Goal: Obtain resource: Obtain resource

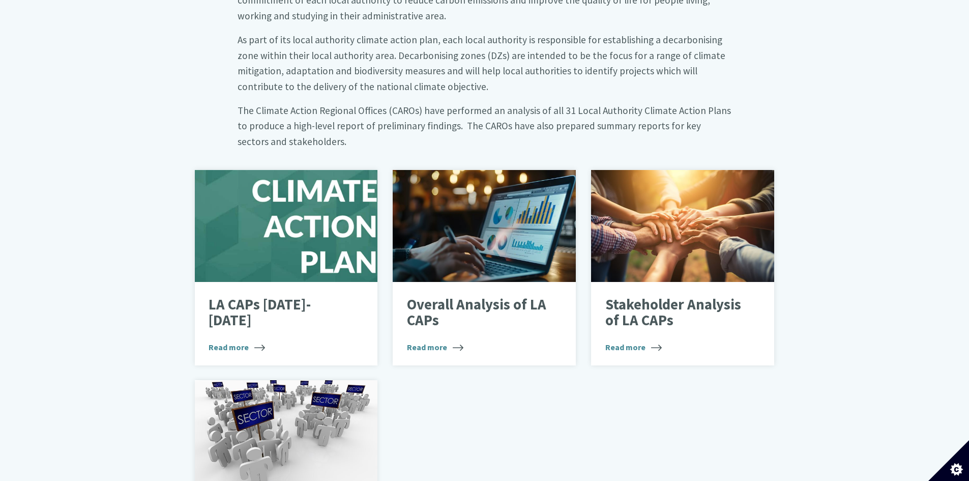
scroll to position [560, 0]
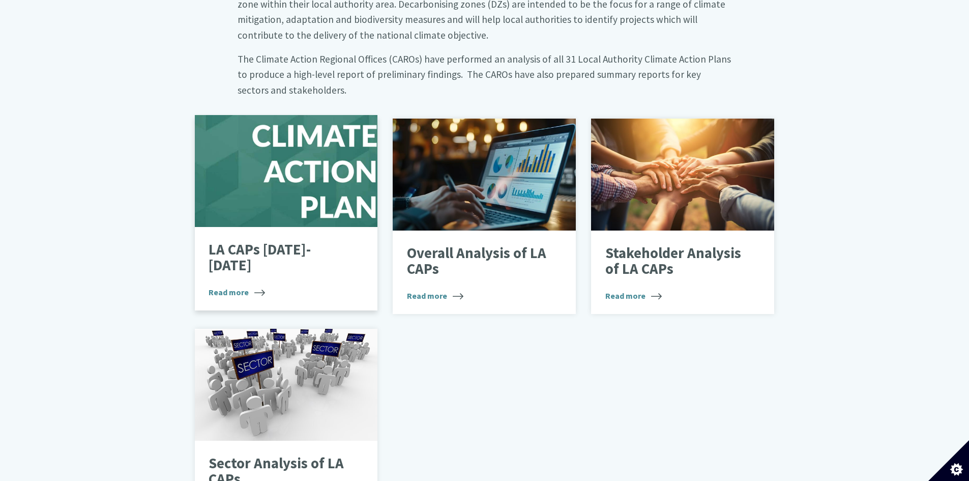
click at [228, 286] on span "Read more" at bounding box center [237, 292] width 56 height 12
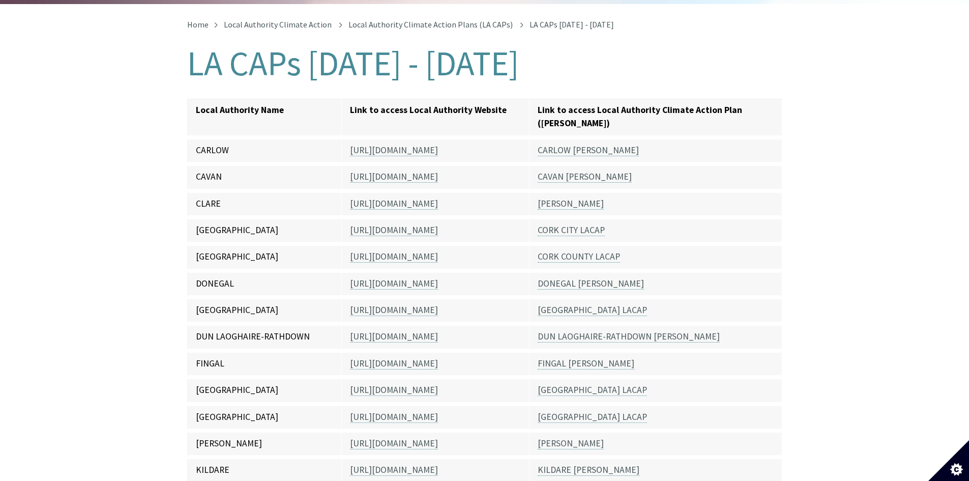
scroll to position [204, 0]
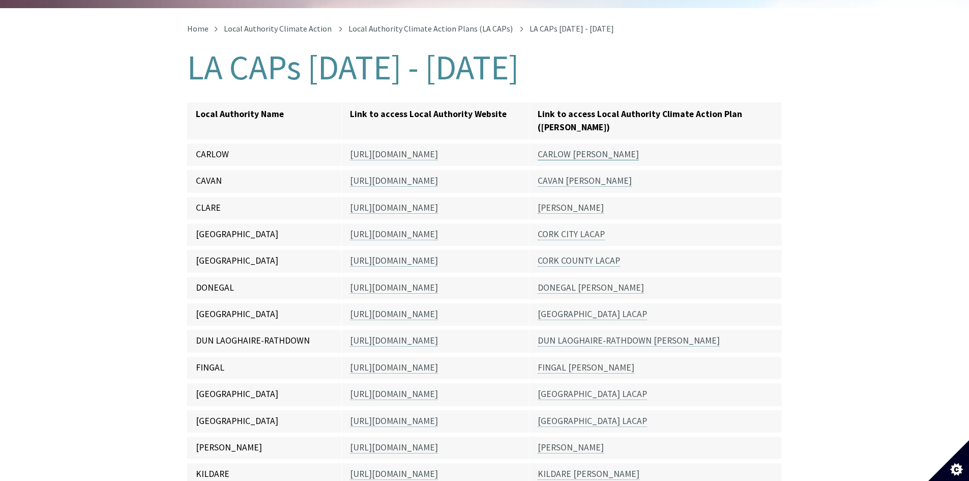
click at [566, 149] on link "CARLOW [PERSON_NAME]" at bounding box center [588, 155] width 101 height 12
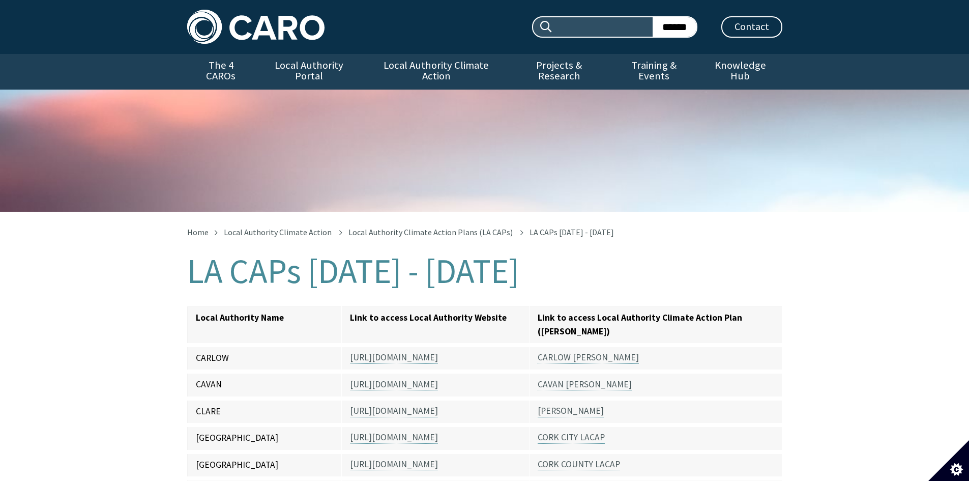
scroll to position [212, 0]
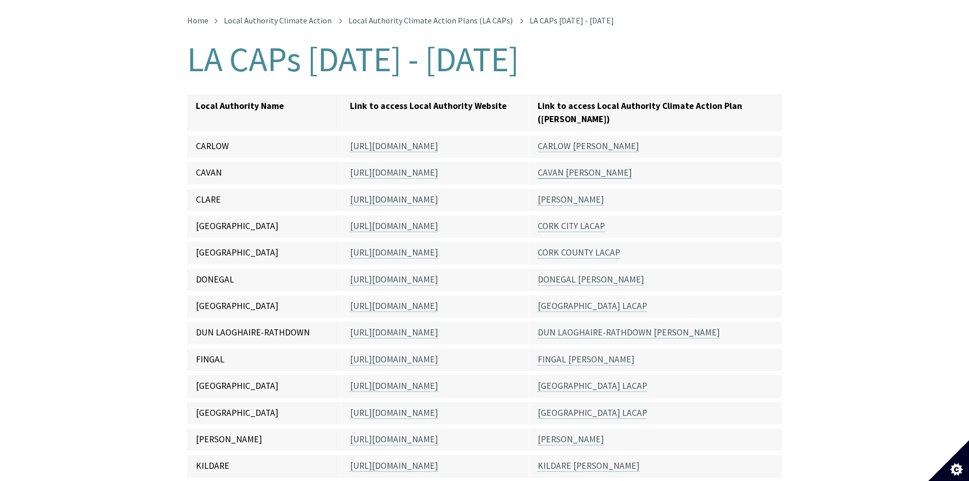
click at [559, 167] on link "CAVAN LACAP" at bounding box center [585, 173] width 94 height 12
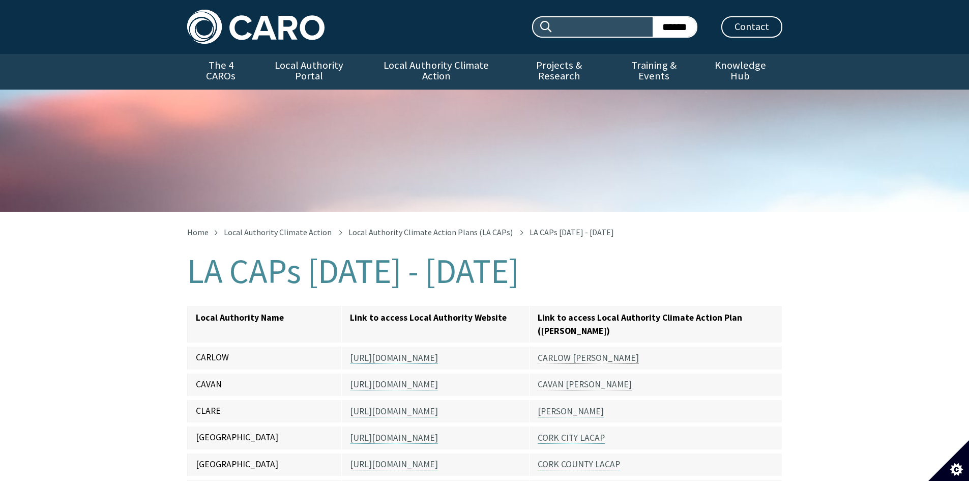
scroll to position [220, 0]
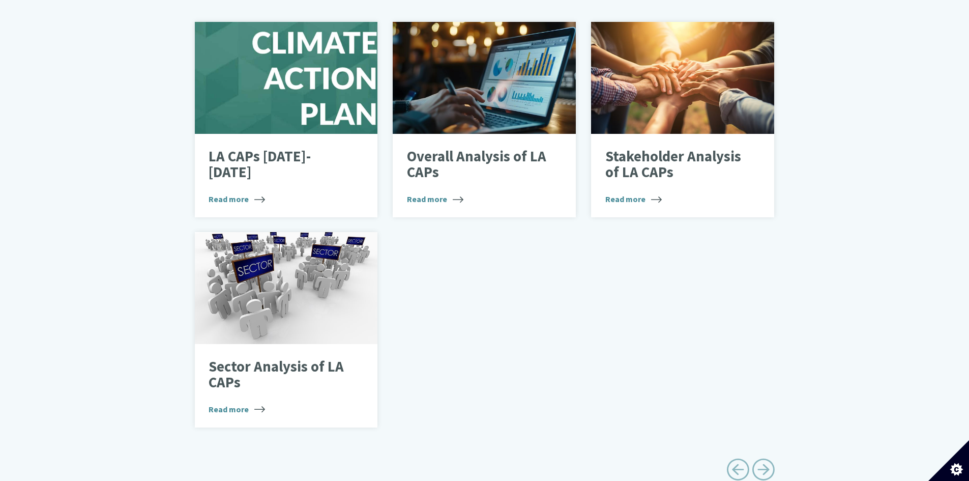
scroll to position [670, 0]
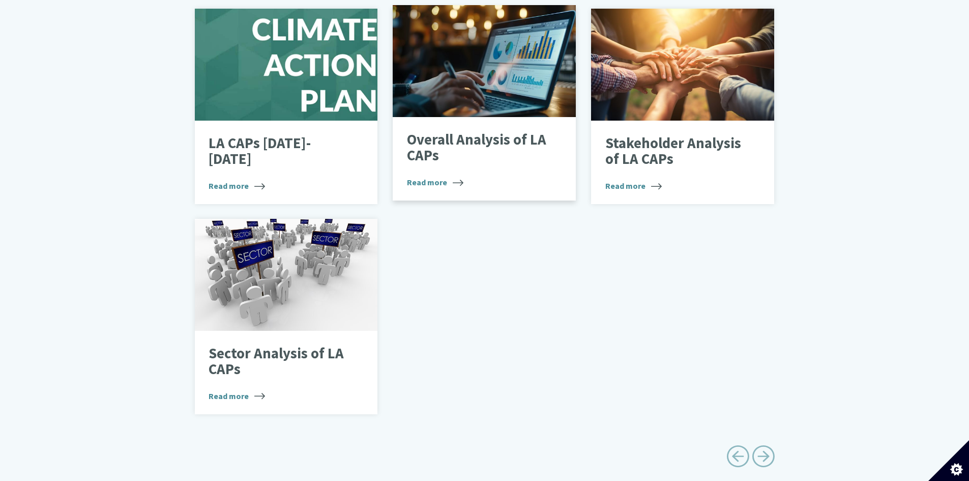
click at [445, 132] on p "Overall Analysis of LA CAPs" at bounding box center [477, 148] width 140 height 32
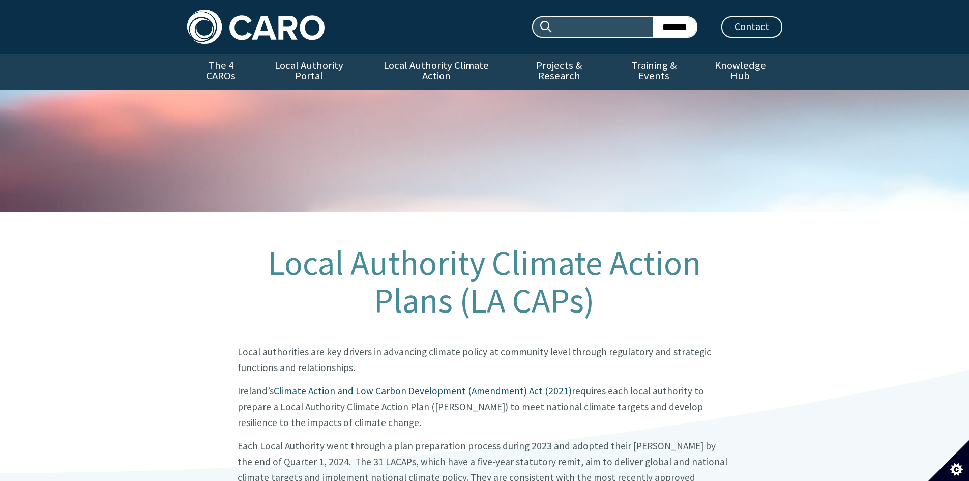
scroll to position [678, 0]
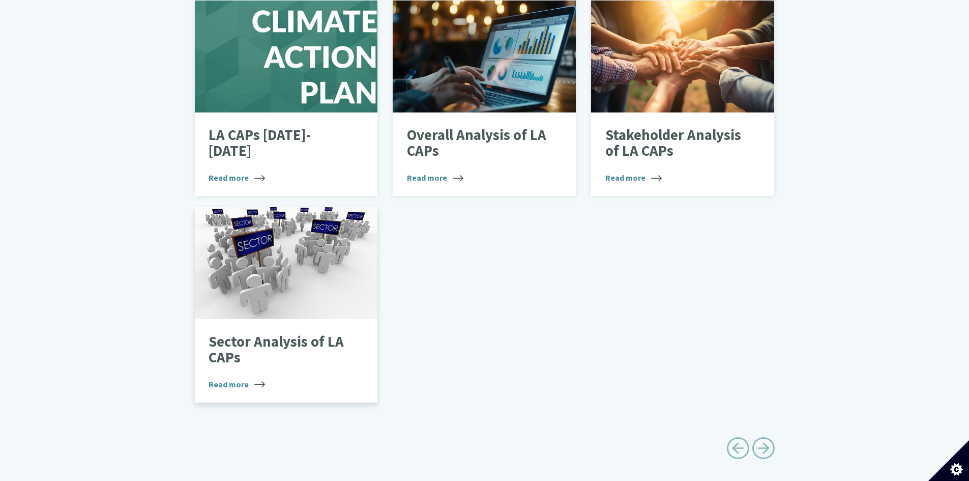
click at [267, 334] on p "Sector Analysis of LA CAPs" at bounding box center [279, 350] width 140 height 32
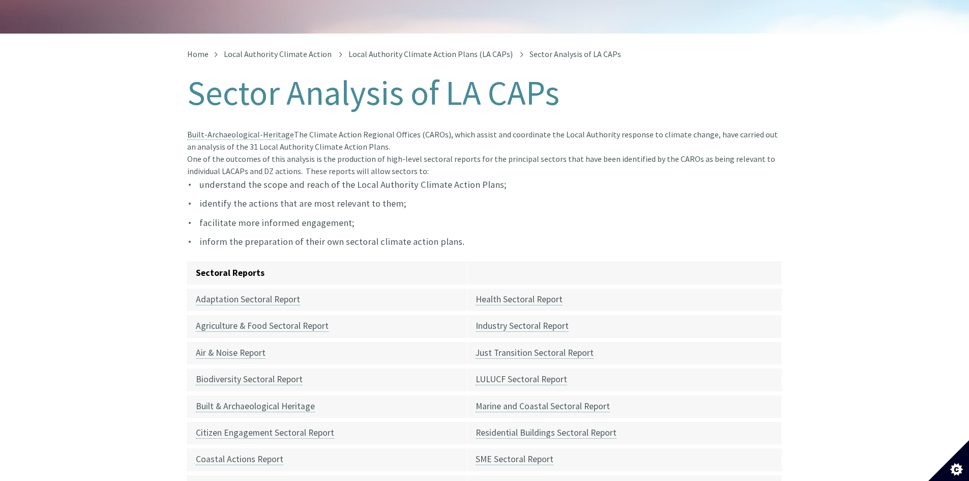
scroll to position [204, 0]
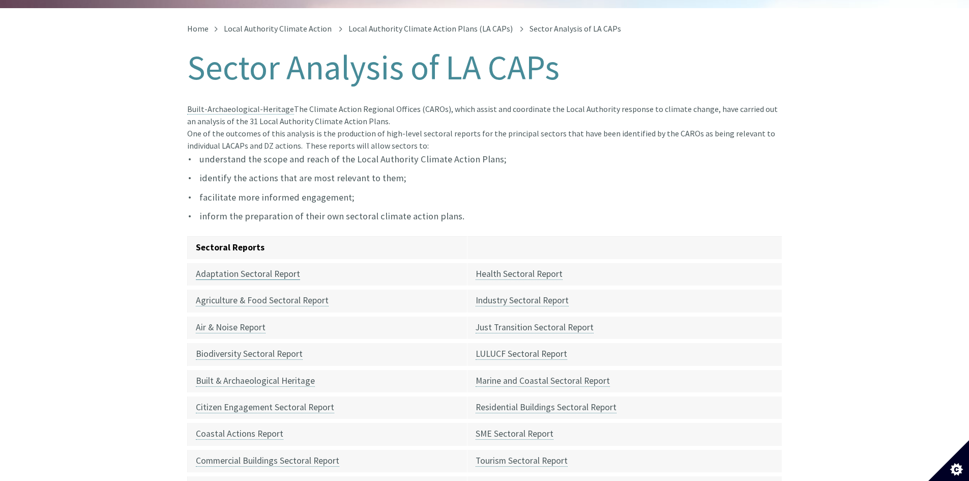
click at [279, 268] on link "Adaptation Sectoral Report" at bounding box center [248, 274] width 104 height 12
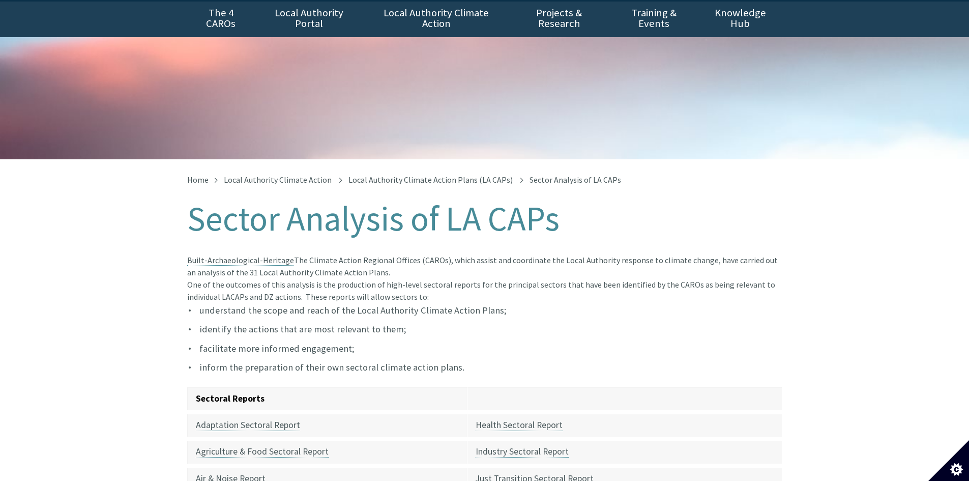
scroll to position [51, 0]
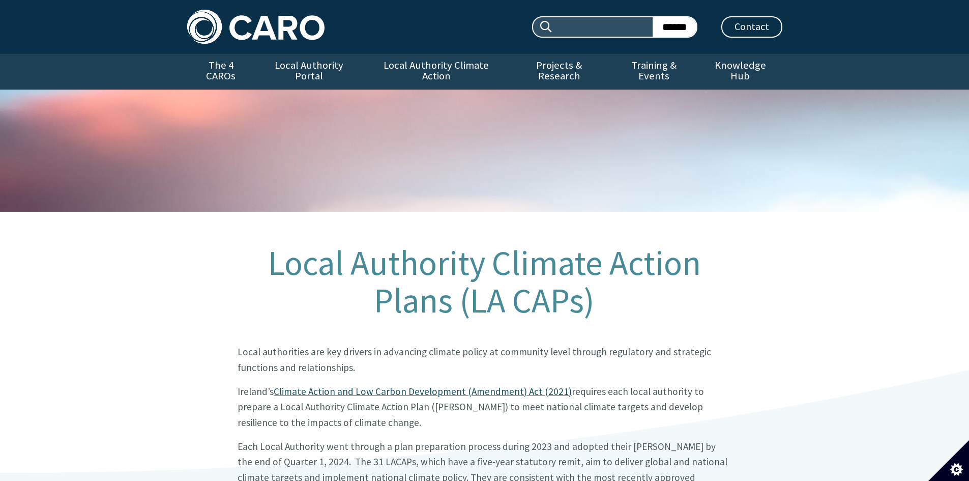
scroll to position [686, 0]
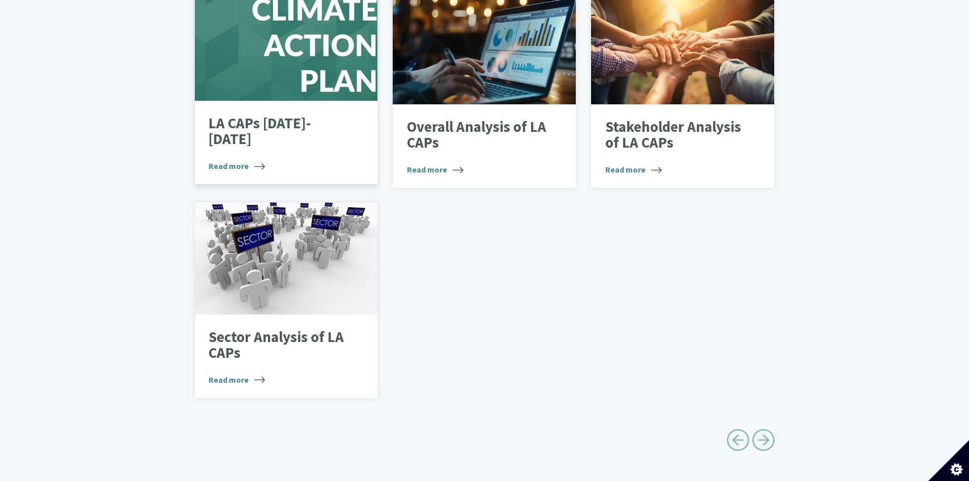
click at [274, 115] on p "LA CAPs [DATE]-[DATE]" at bounding box center [279, 131] width 140 height 32
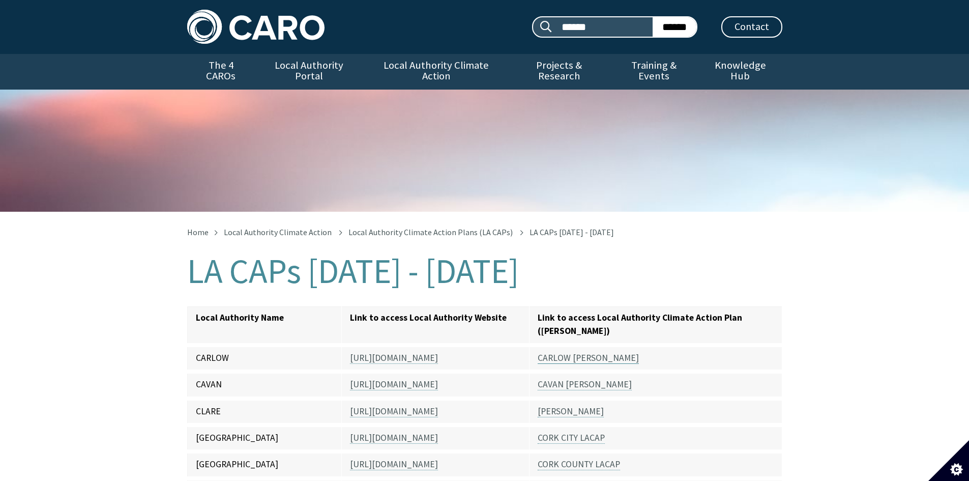
click at [564, 352] on link "CARLOW [PERSON_NAME]" at bounding box center [588, 358] width 101 height 12
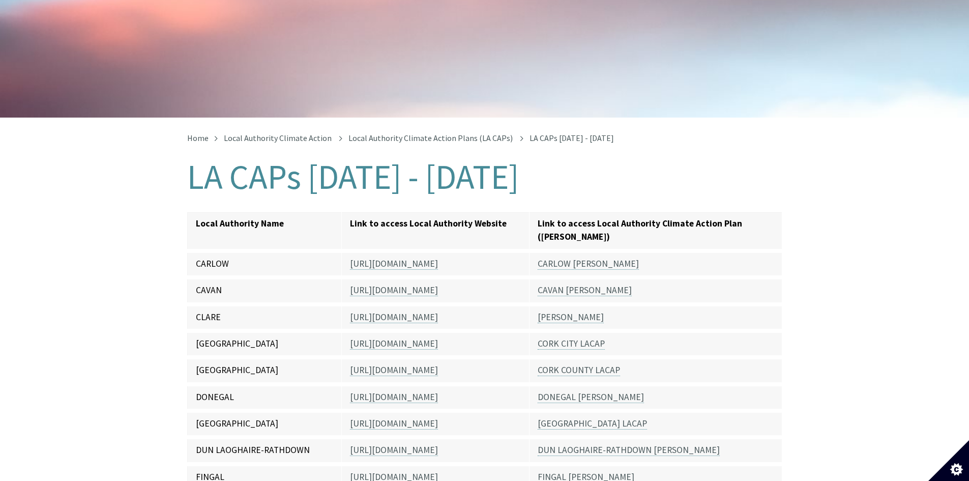
scroll to position [102, 0]
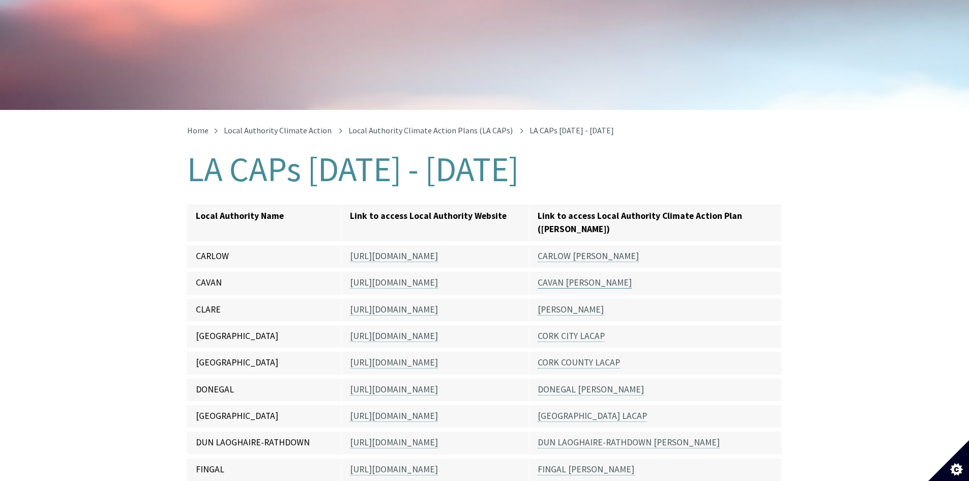
click at [567, 277] on link "CAVAN [PERSON_NAME]" at bounding box center [585, 283] width 94 height 12
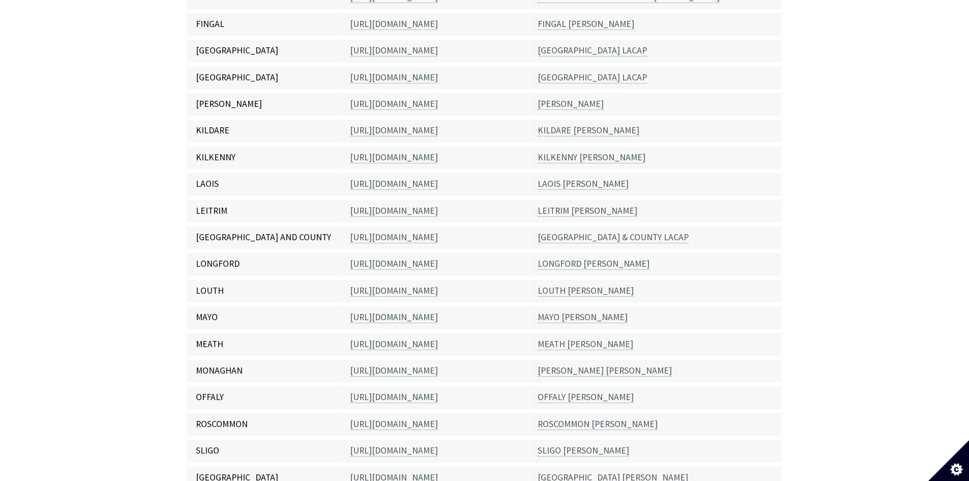
scroll to position [631, 0]
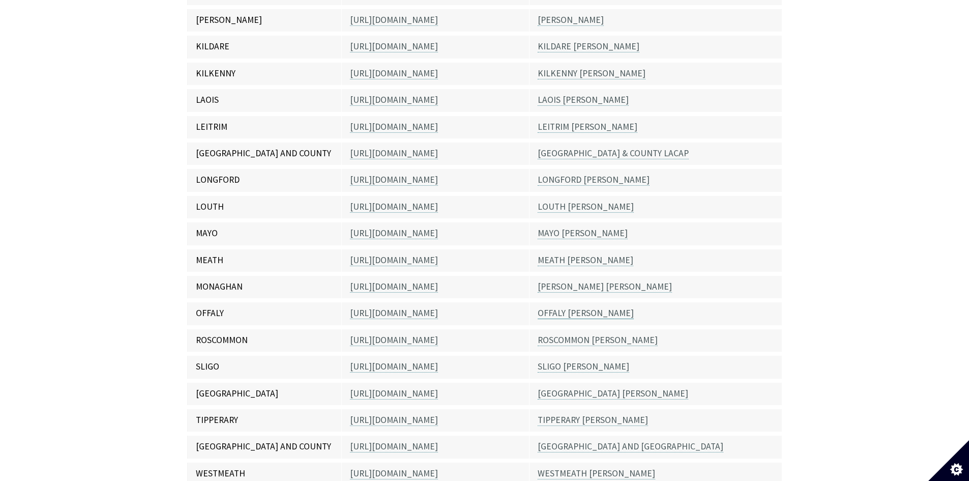
click at [563, 307] on link "OFFALY [PERSON_NAME]" at bounding box center [586, 313] width 96 height 12
